Goal: Check status: Check status

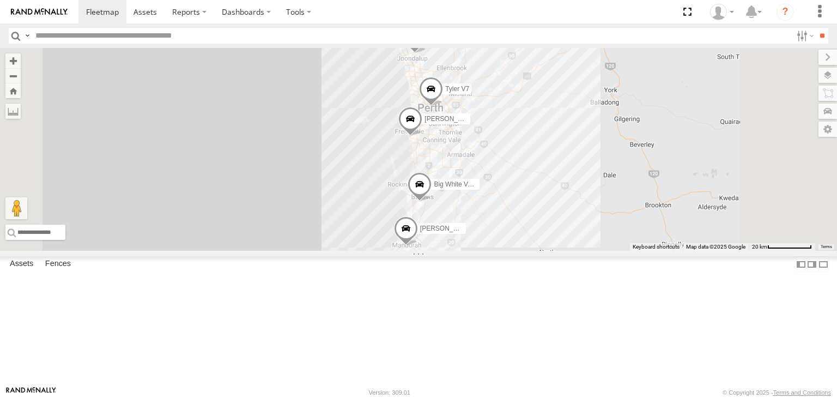
click at [0, 0] on div "Mark V8" at bounding box center [0, 0] width 0 height 0
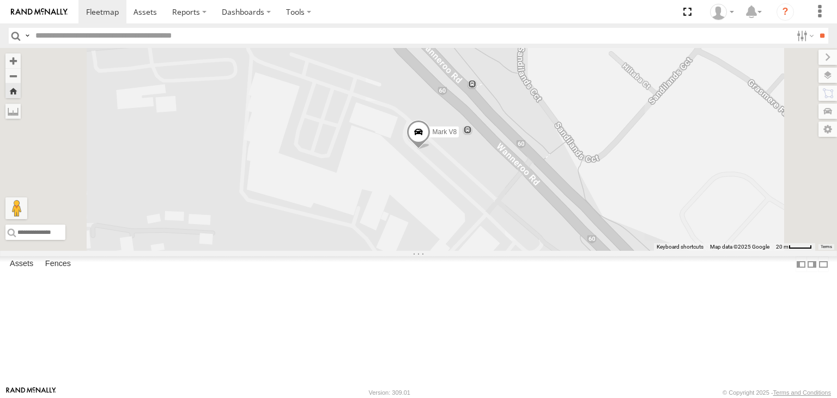
click at [830, 76] on label at bounding box center [828, 75] width 19 height 15
click at [0, 0] on span "Basemaps" at bounding box center [0, 0] width 0 height 0
click at [0, 0] on span "Satellite + Roadmap" at bounding box center [0, 0] width 0 height 0
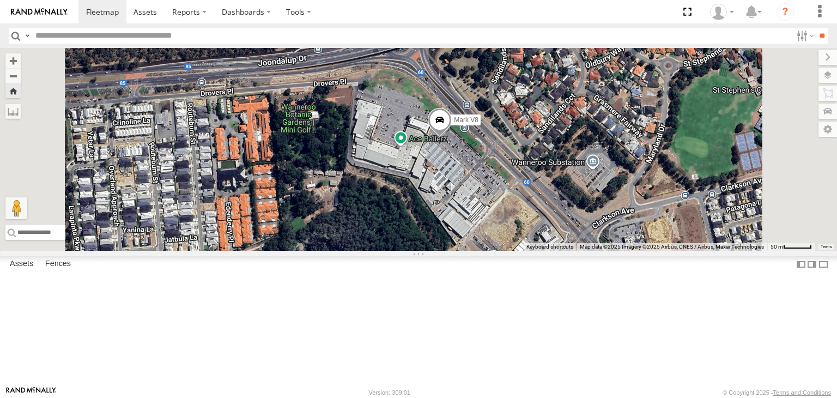
click at [0, 0] on div "All Assets" at bounding box center [0, 0] width 0 height 0
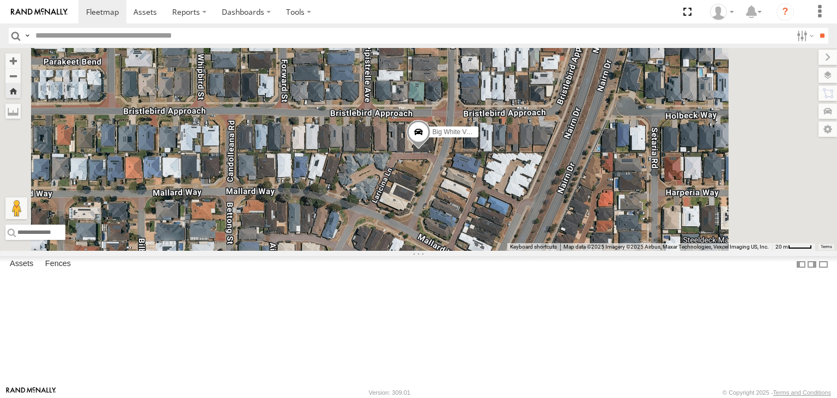
click at [0, 0] on div "[PERSON_NAME] V6 All Assets" at bounding box center [0, 0] width 0 height 0
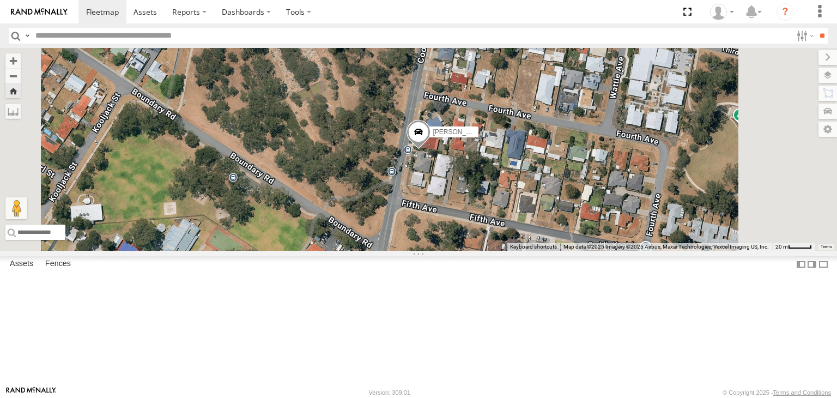
click at [0, 0] on div "All Assets" at bounding box center [0, 0] width 0 height 0
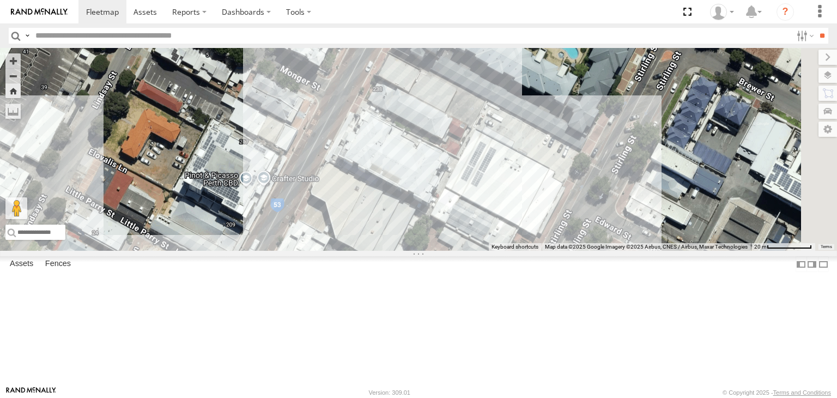
drag, startPoint x: 499, startPoint y: 210, endPoint x: 450, endPoint y: 138, distance: 87.4
click at [450, 138] on div "Tyler V7" at bounding box center [418, 149] width 837 height 203
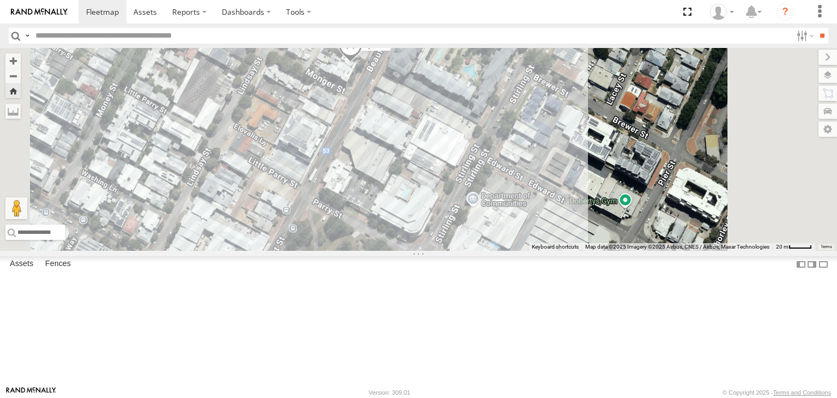
click at [0, 0] on div "[PERSON_NAME] V9" at bounding box center [0, 0] width 0 height 0
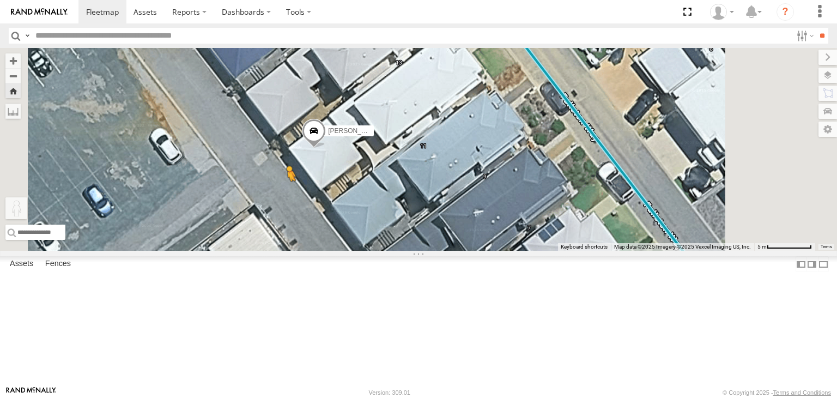
drag, startPoint x: 291, startPoint y: 350, endPoint x: 424, endPoint y: 259, distance: 161.2
click at [424, 251] on div "[PERSON_NAME] V9 To activate drag with keyboard, press Alt + Enter. Once in key…" at bounding box center [418, 149] width 837 height 203
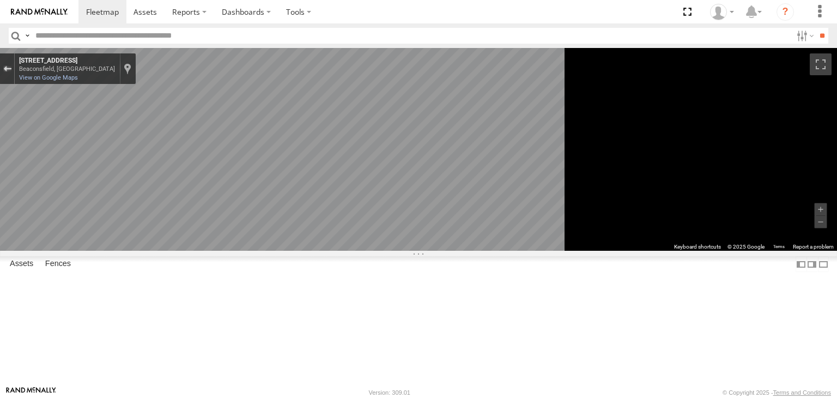
click at [14, 64] on button "Exit the Street View" at bounding box center [7, 69] width 14 height 15
